Goal: Answer question/provide support: Share knowledge or assist other users

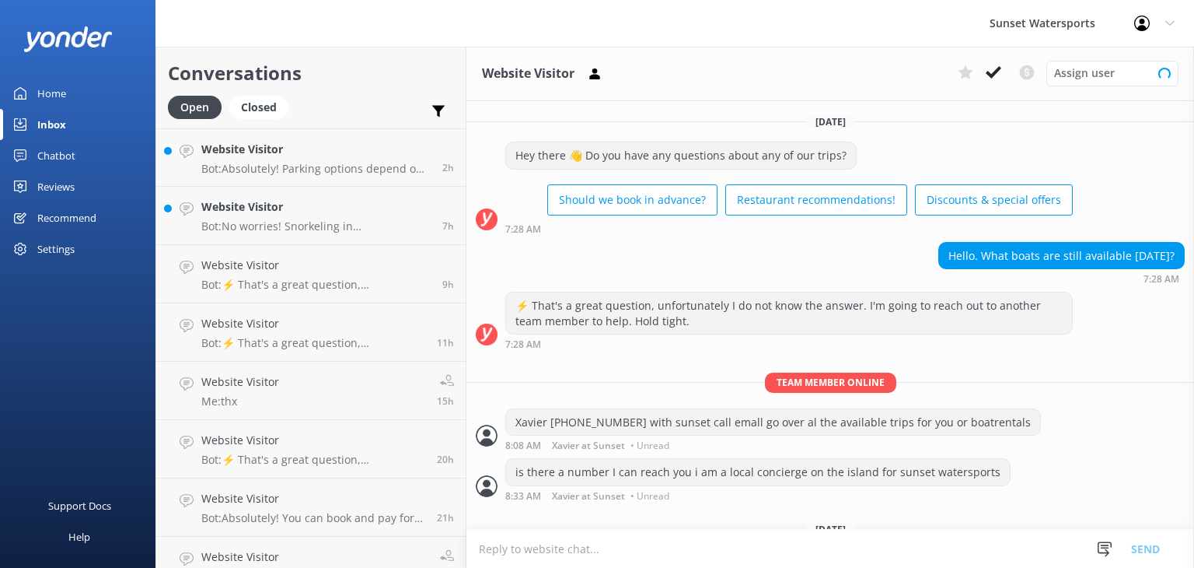
scroll to position [52, 0]
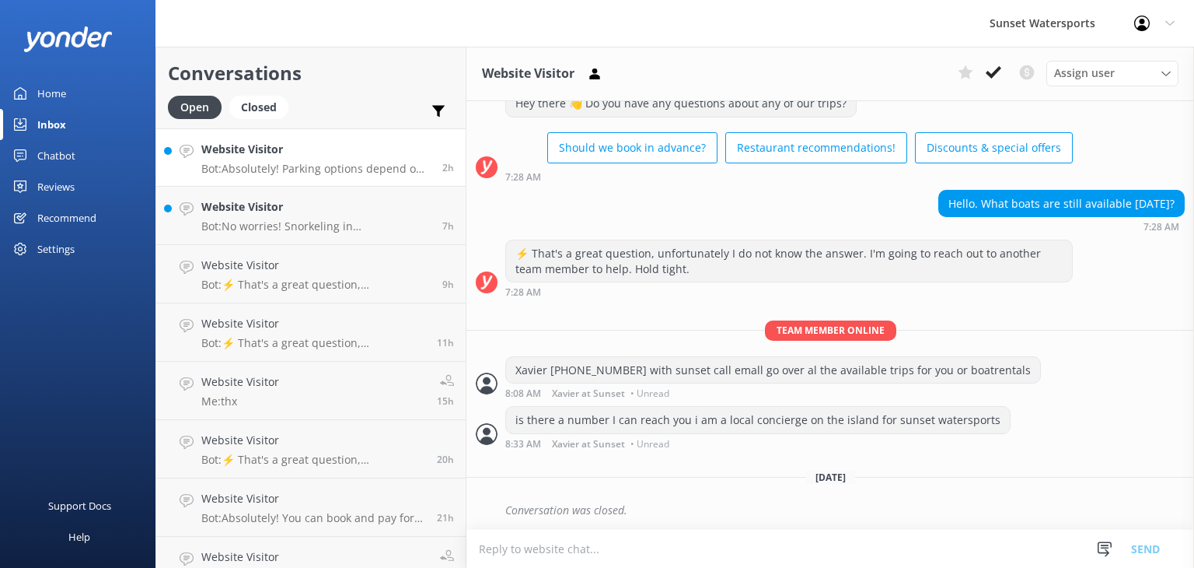
click at [273, 156] on h4 "Website Visitor" at bounding box center [315, 149] width 229 height 17
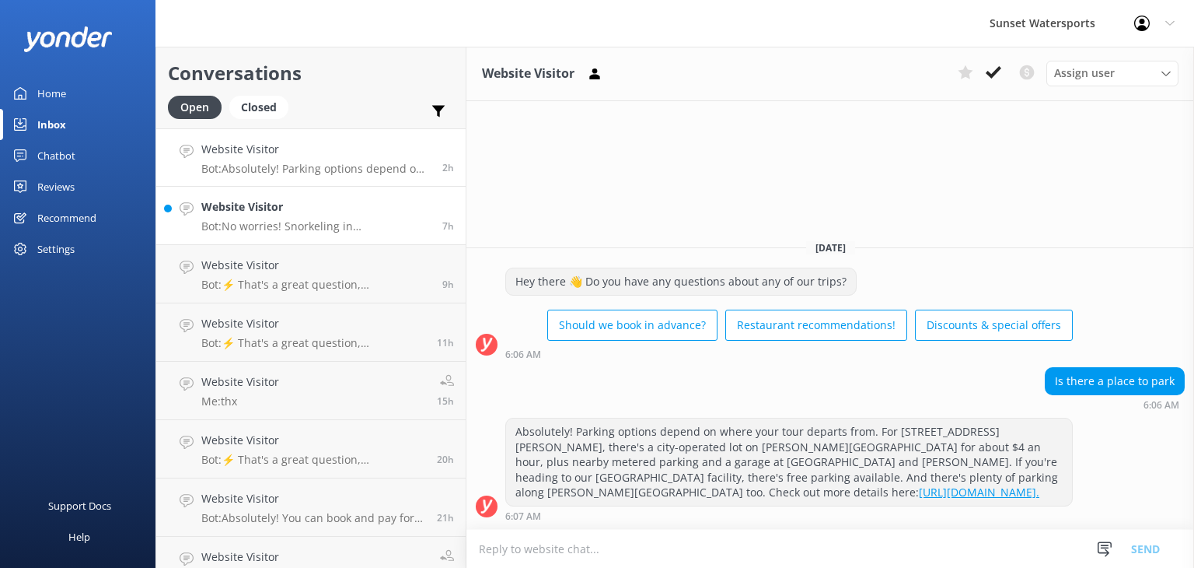
click at [271, 218] on div "Website Visitor Bot: No worries! Snorkeling in [GEOGRAPHIC_DATA] is beginner-fr…" at bounding box center [315, 215] width 229 height 34
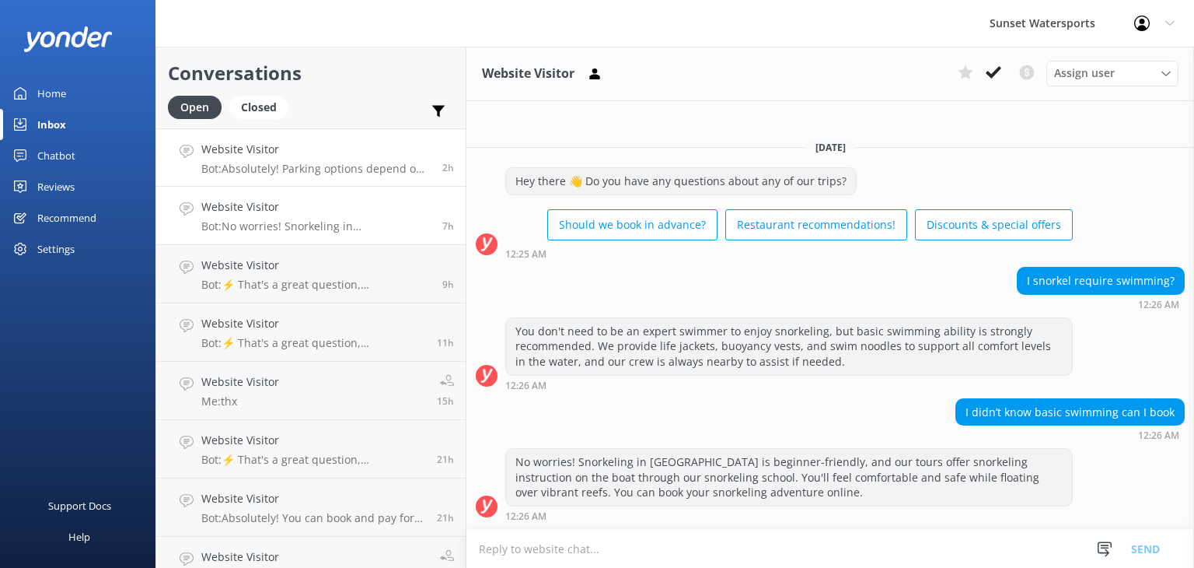
click at [370, 162] on p "Bot: Absolutely! Parking options depend on where your tour departs from. For [S…" at bounding box center [315, 169] width 229 height 14
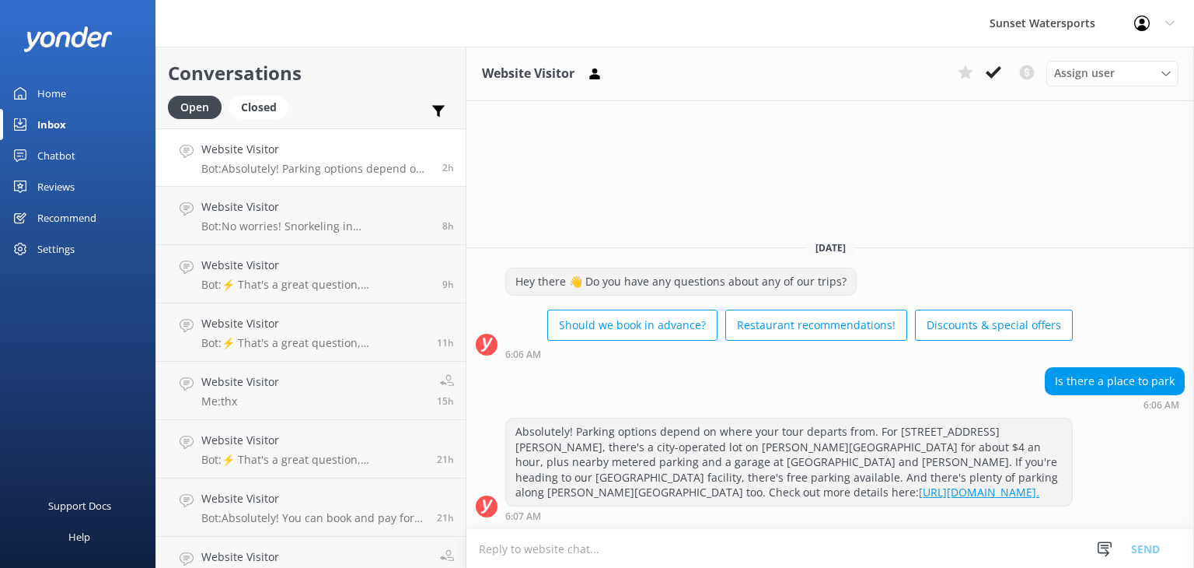
click at [322, 162] on p "Bot: Absolutely! Parking options depend on where your tour departs from. For [S…" at bounding box center [315, 169] width 229 height 14
